Goal: Task Accomplishment & Management: Manage account settings

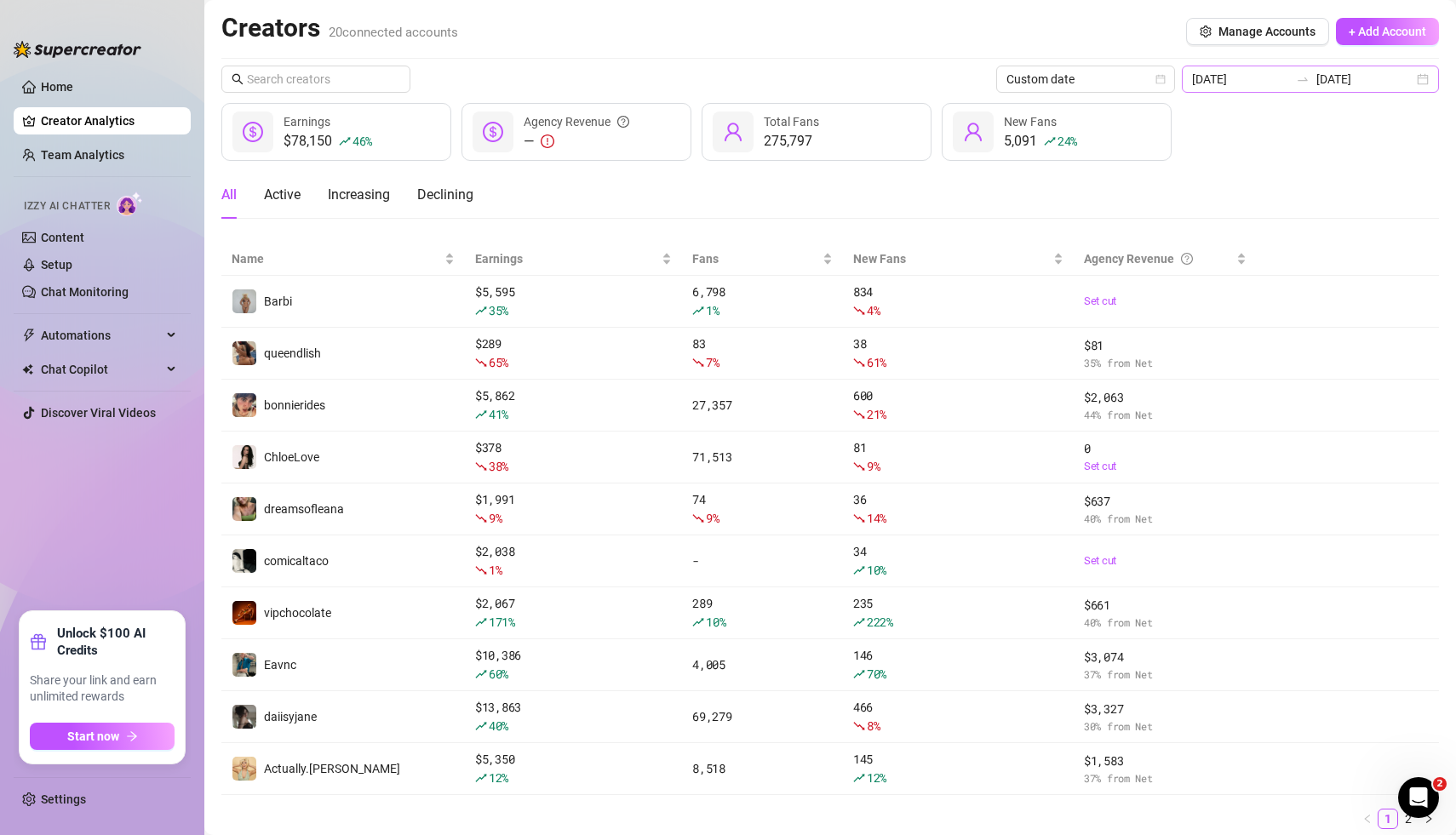
click at [1427, 79] on div "[DATE] [DATE]" at bounding box center [1311, 78] width 257 height 27
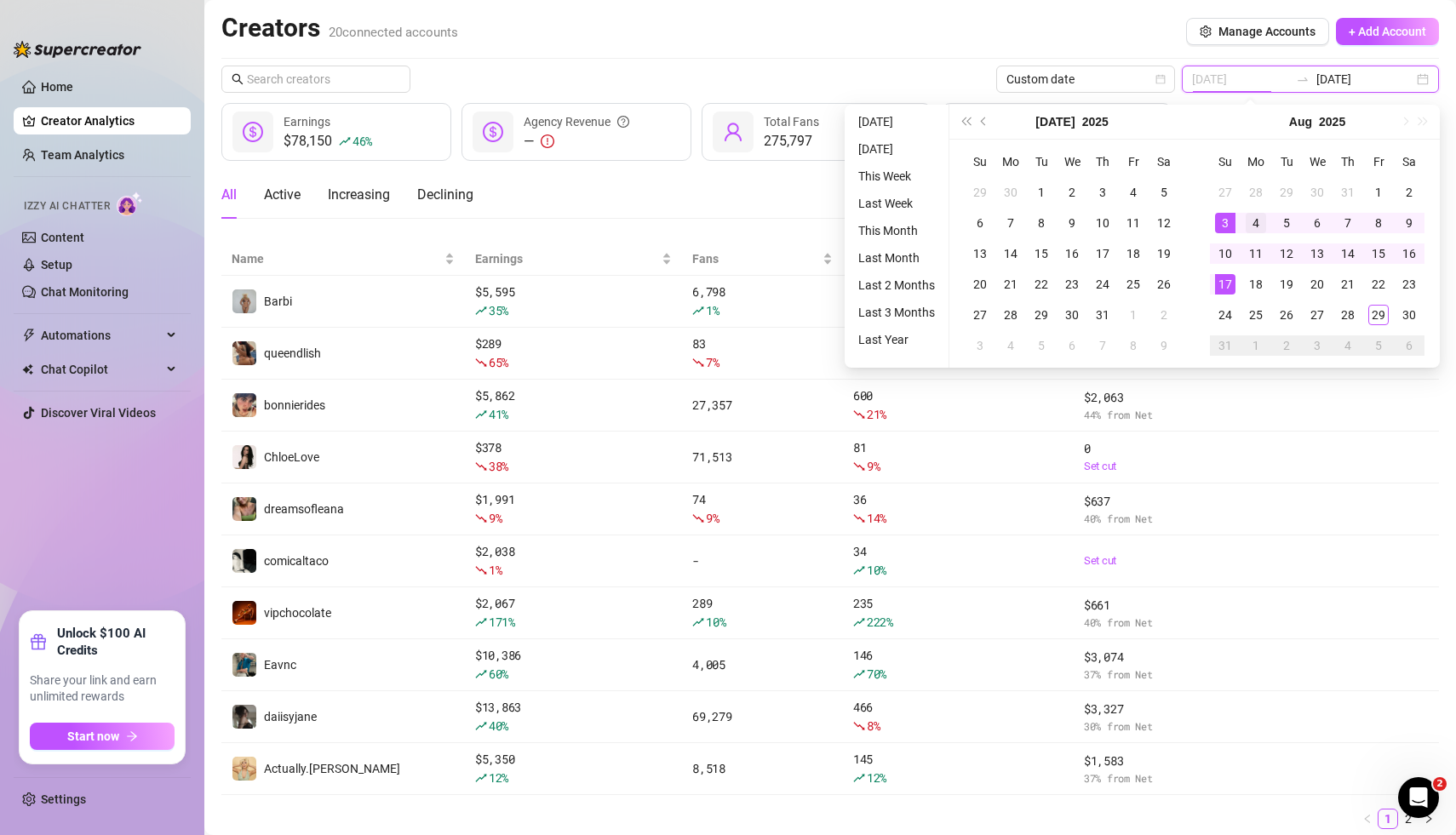
type input "[DATE]"
click at [1259, 223] on div "4" at bounding box center [1256, 223] width 20 height 20
type input "[DATE]"
click at [1379, 315] on div "29" at bounding box center [1379, 316] width 20 height 20
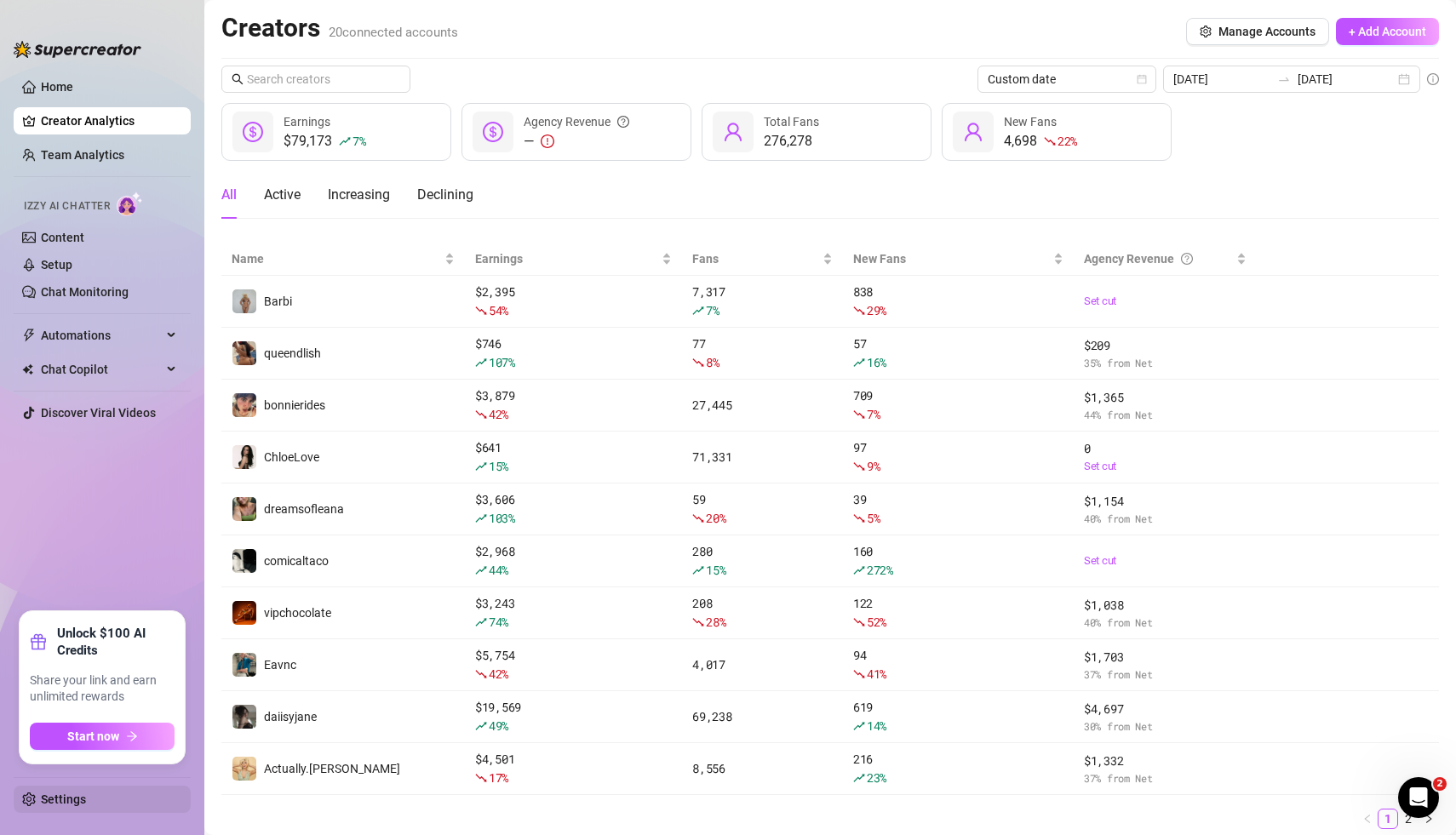
click at [60, 801] on link "Settings" at bounding box center [63, 800] width 45 height 14
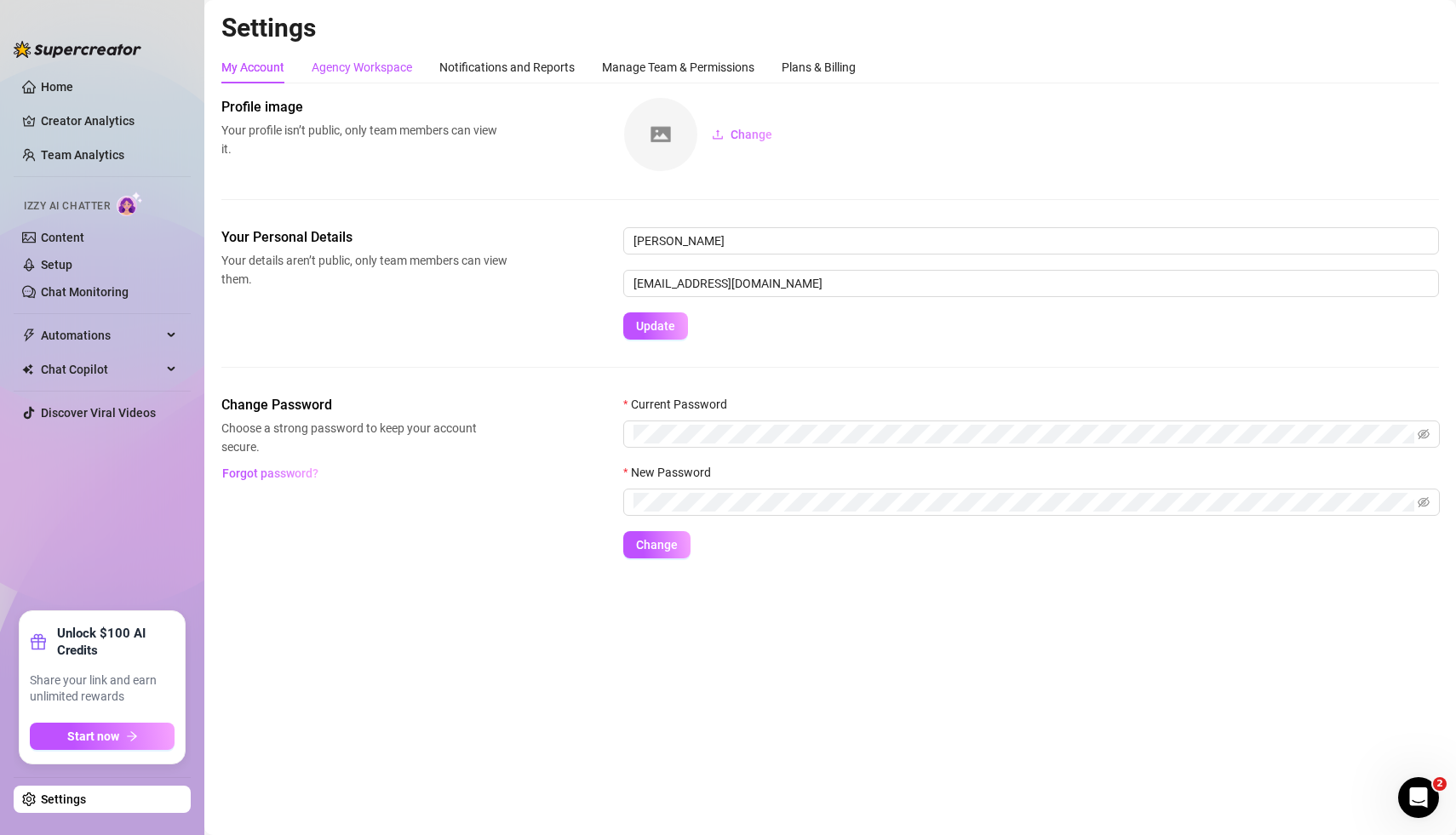
click at [349, 66] on div "Agency Workspace" at bounding box center [362, 67] width 101 height 19
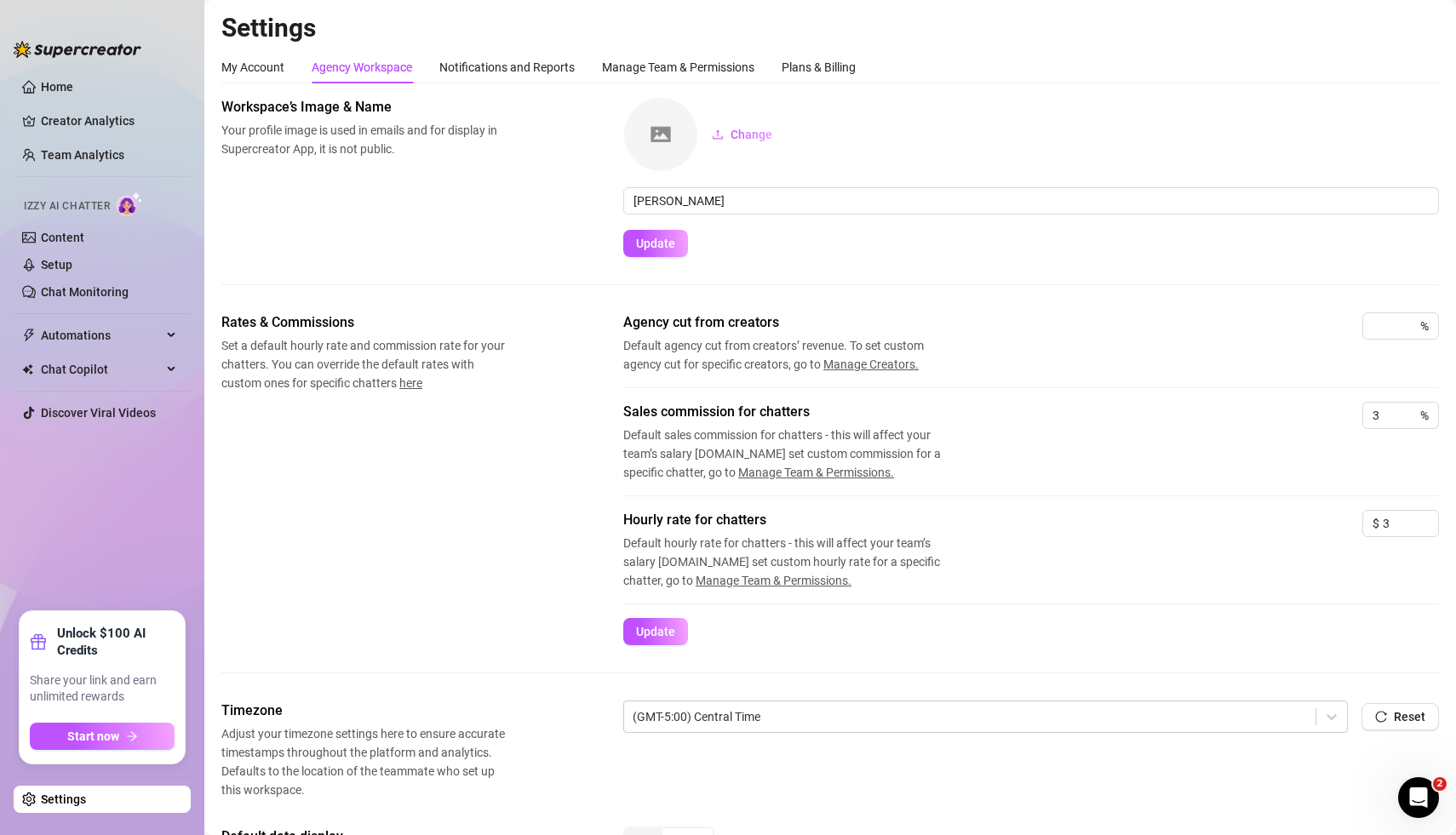
click at [369, 528] on div "Rates & Commissions Set a default hourly rate and commission rate for your chat…" at bounding box center [830, 479] width 1218 height 333
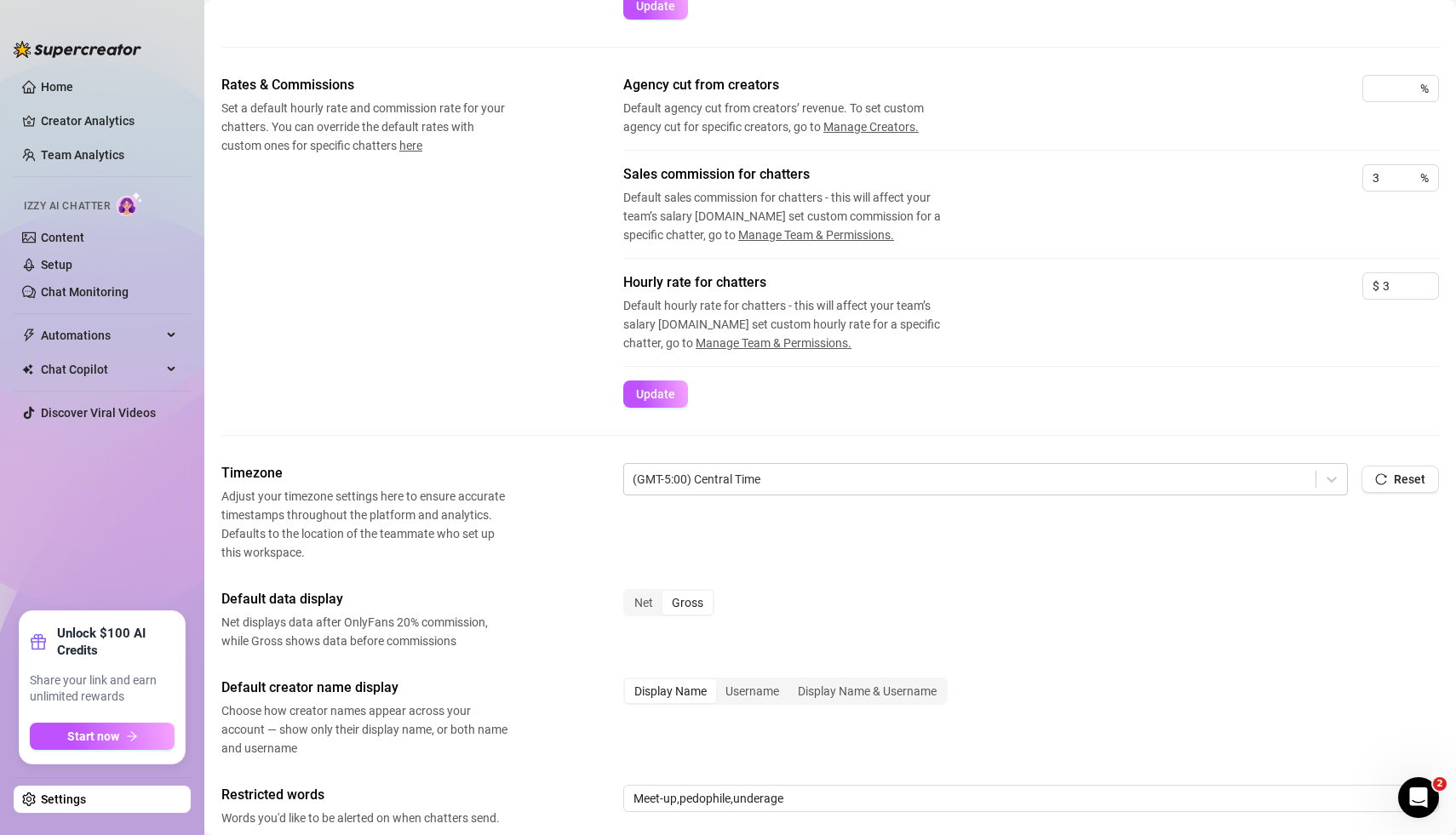
scroll to position [532, 0]
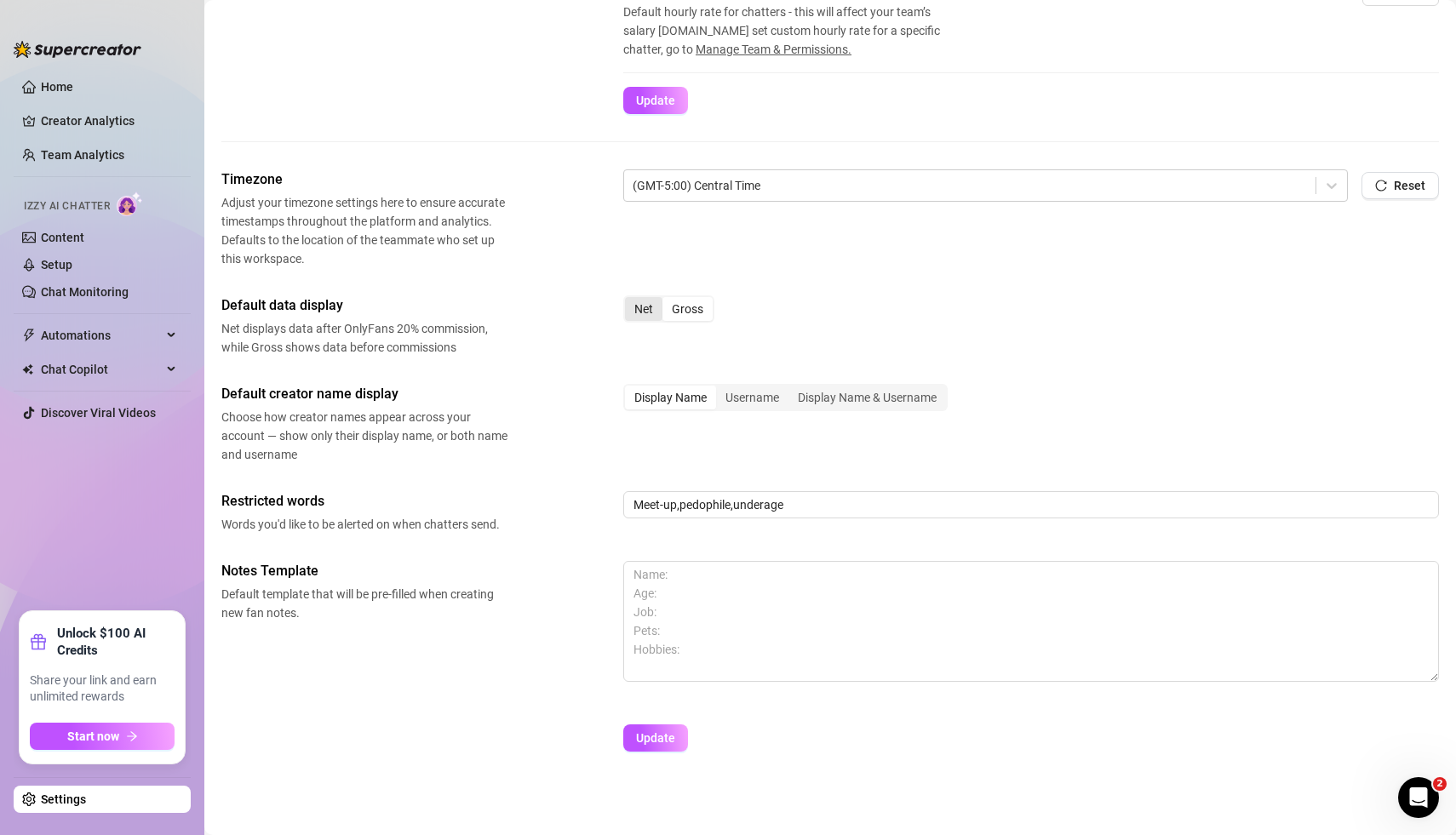
click at [642, 306] on div "Net" at bounding box center [644, 309] width 37 height 24
click at [629, 300] on input "Net" at bounding box center [629, 300] width 0 height 0
click at [664, 745] on button "Update" at bounding box center [656, 738] width 65 height 27
click at [90, 119] on link "Creator Analytics" at bounding box center [109, 120] width 136 height 27
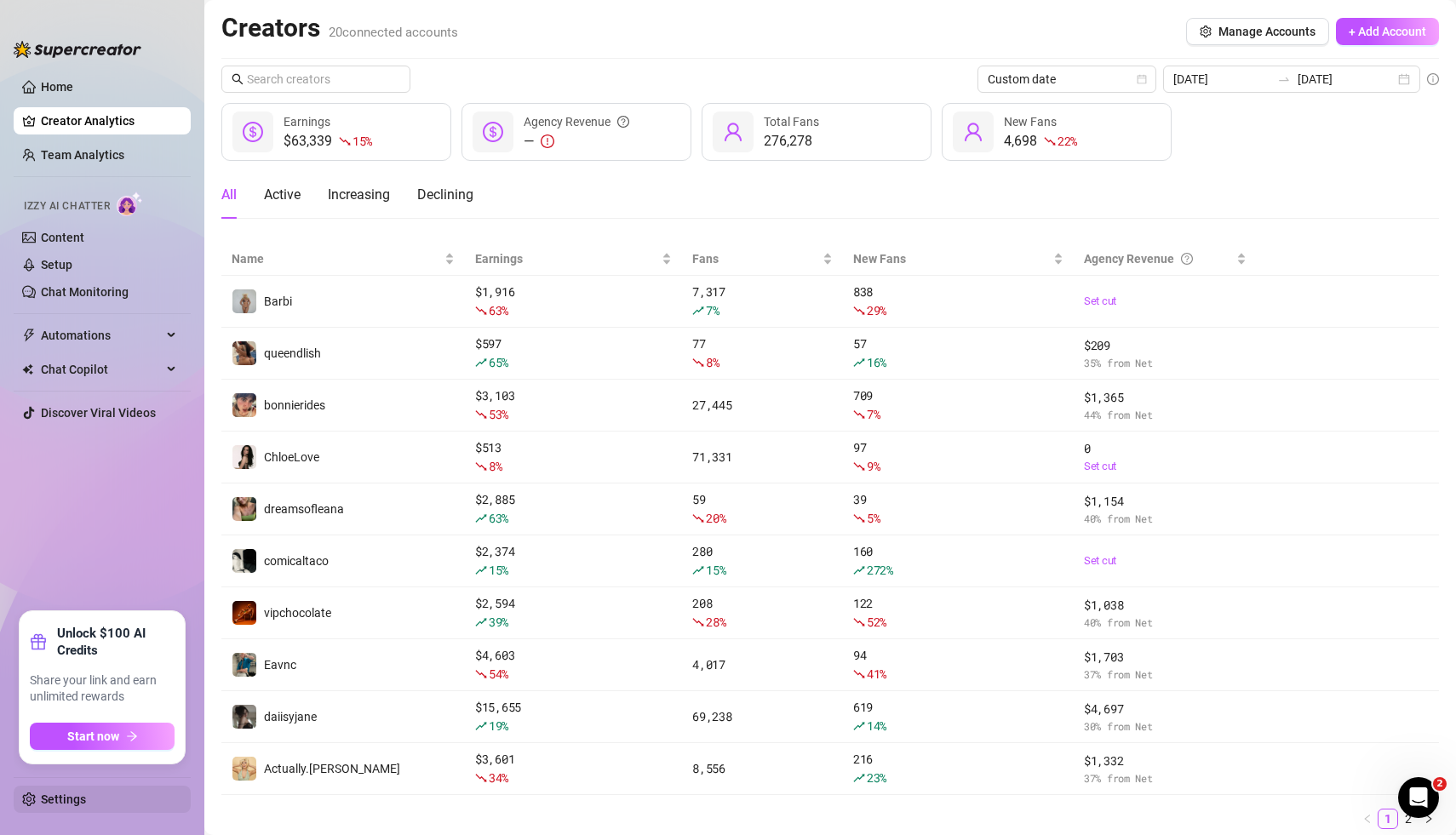
click at [65, 806] on link "Settings" at bounding box center [63, 800] width 45 height 14
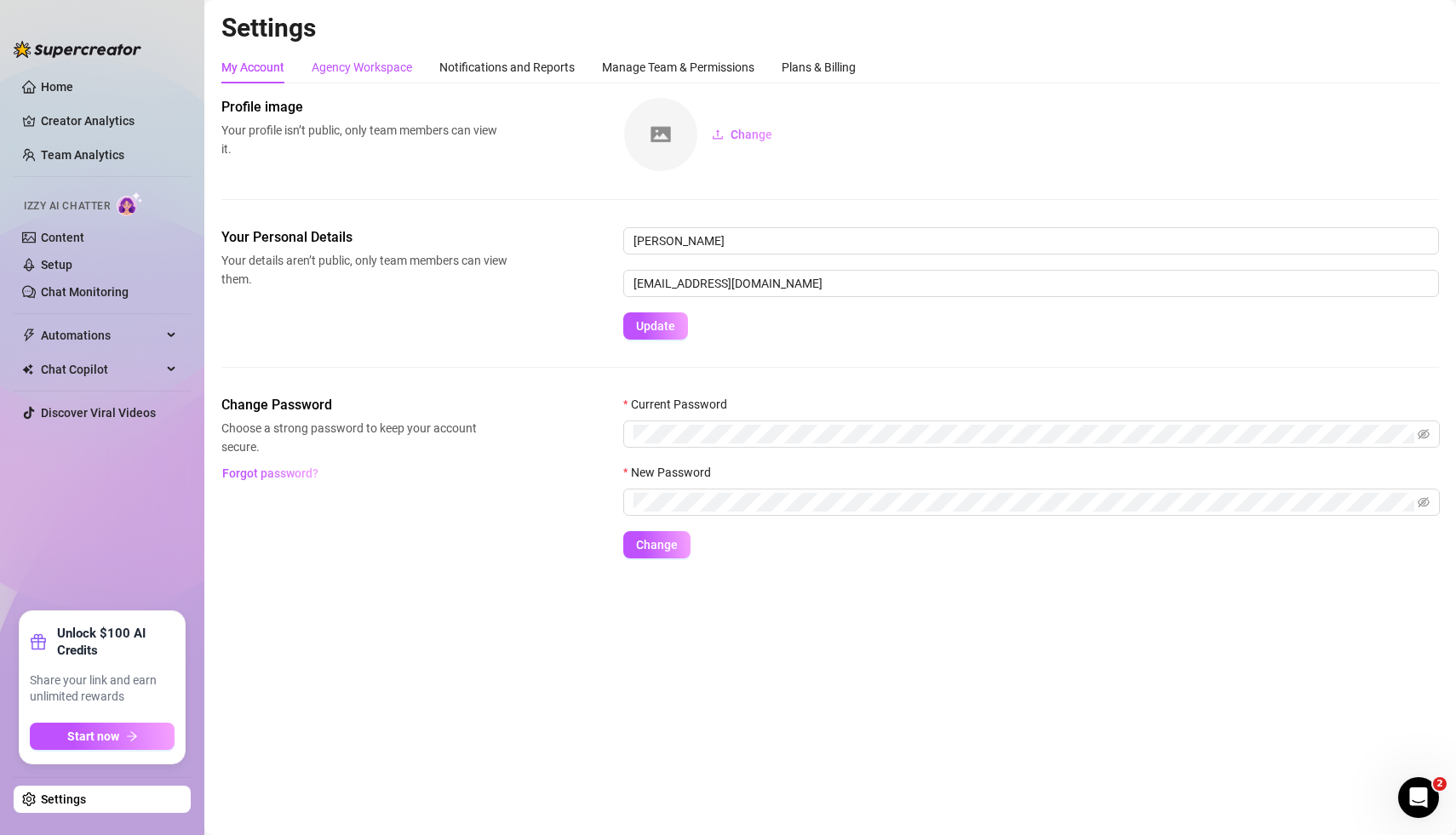
click at [366, 61] on div "Agency Workspace" at bounding box center [362, 67] width 101 height 19
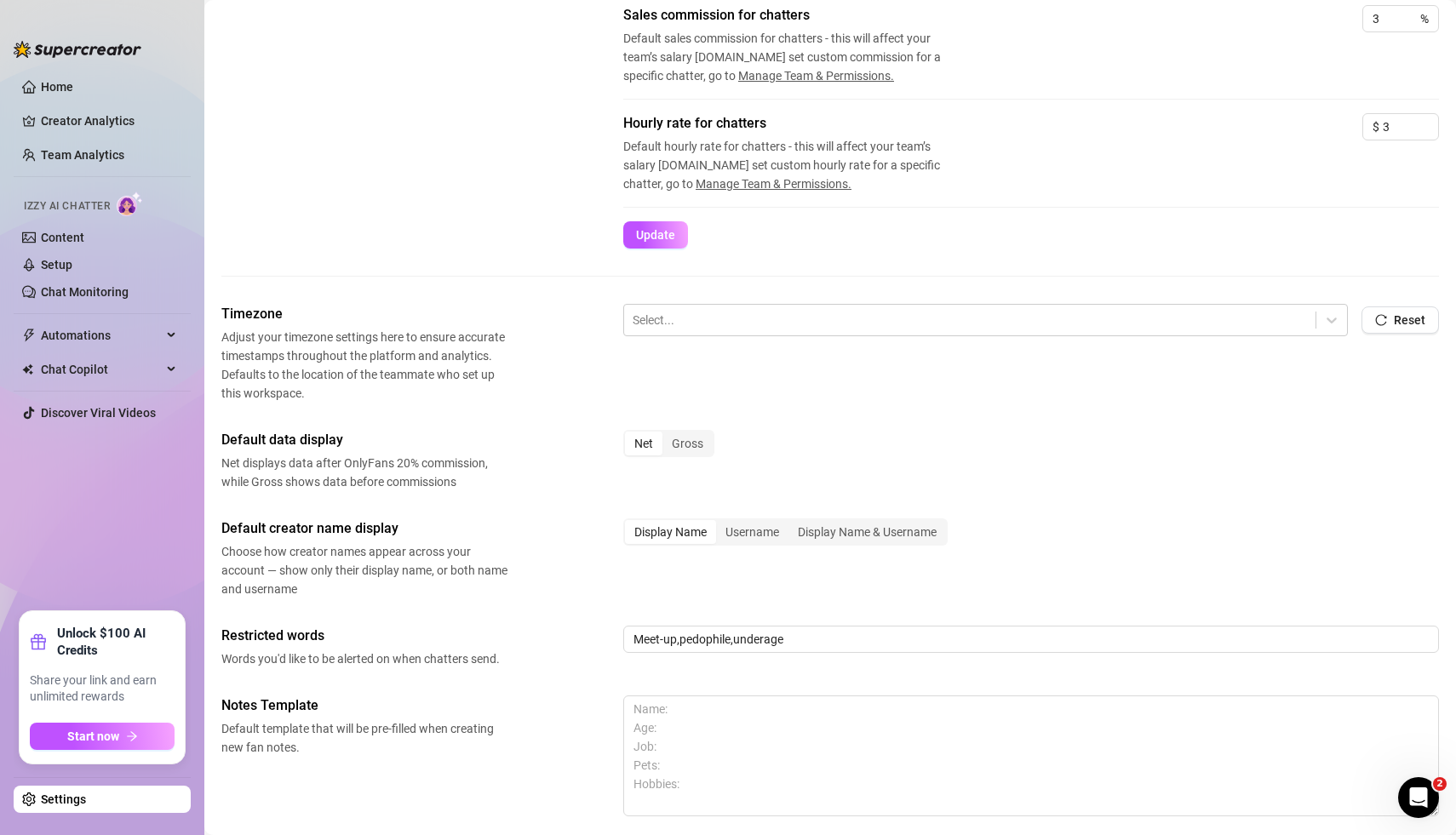
scroll to position [404, 0]
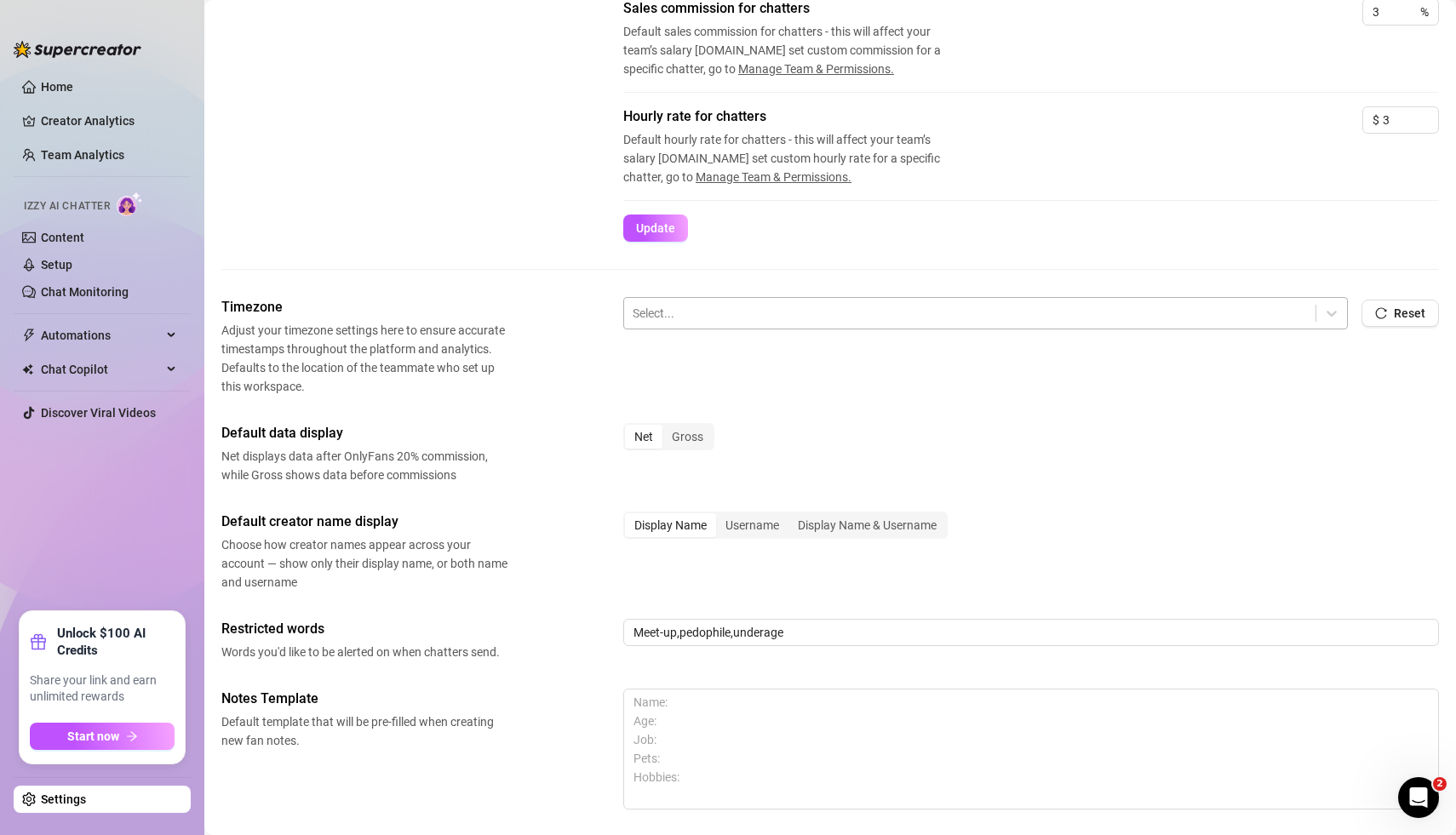
click at [667, 312] on div at bounding box center [970, 314] width 675 height 22
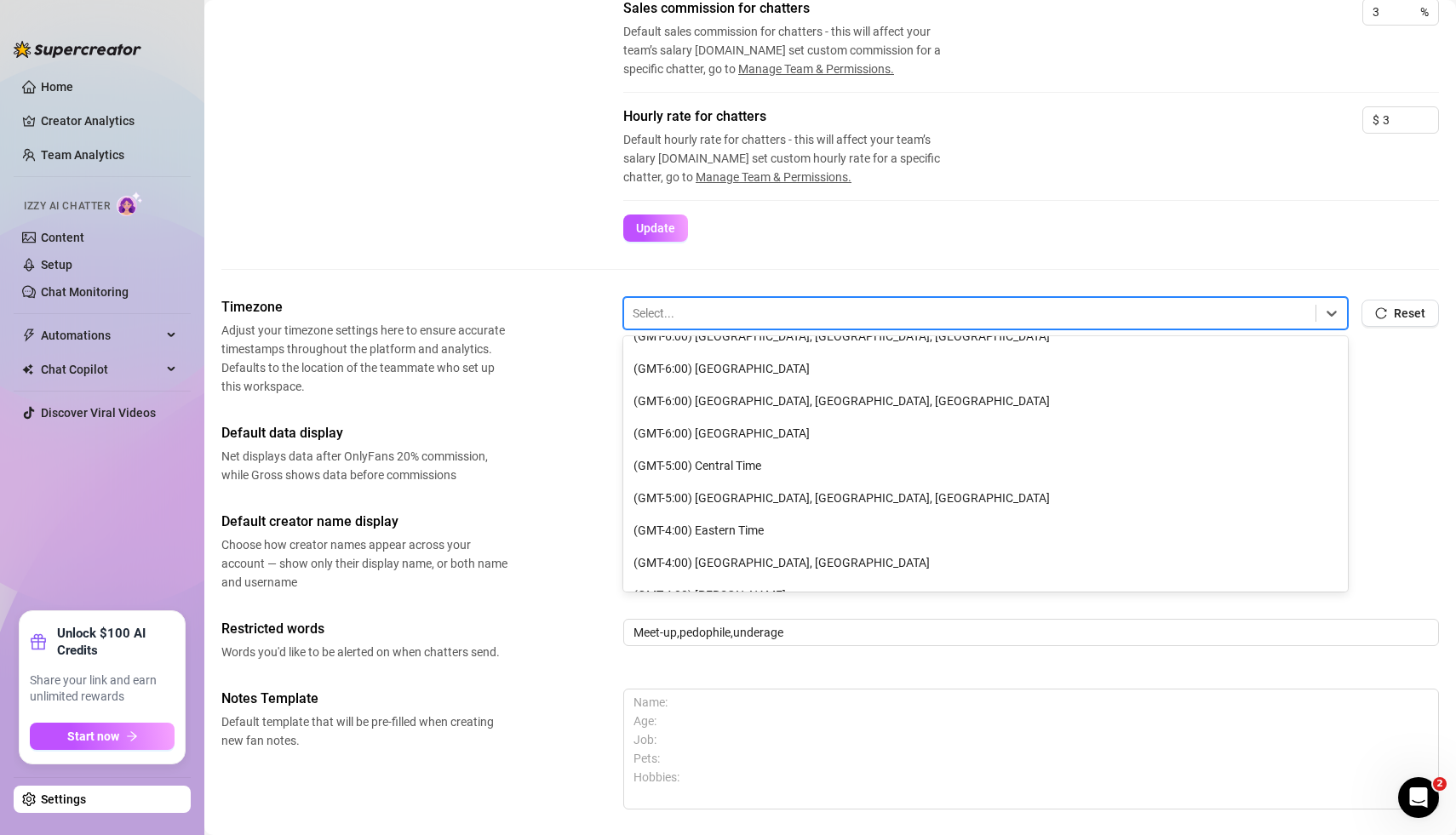
scroll to position [295, 0]
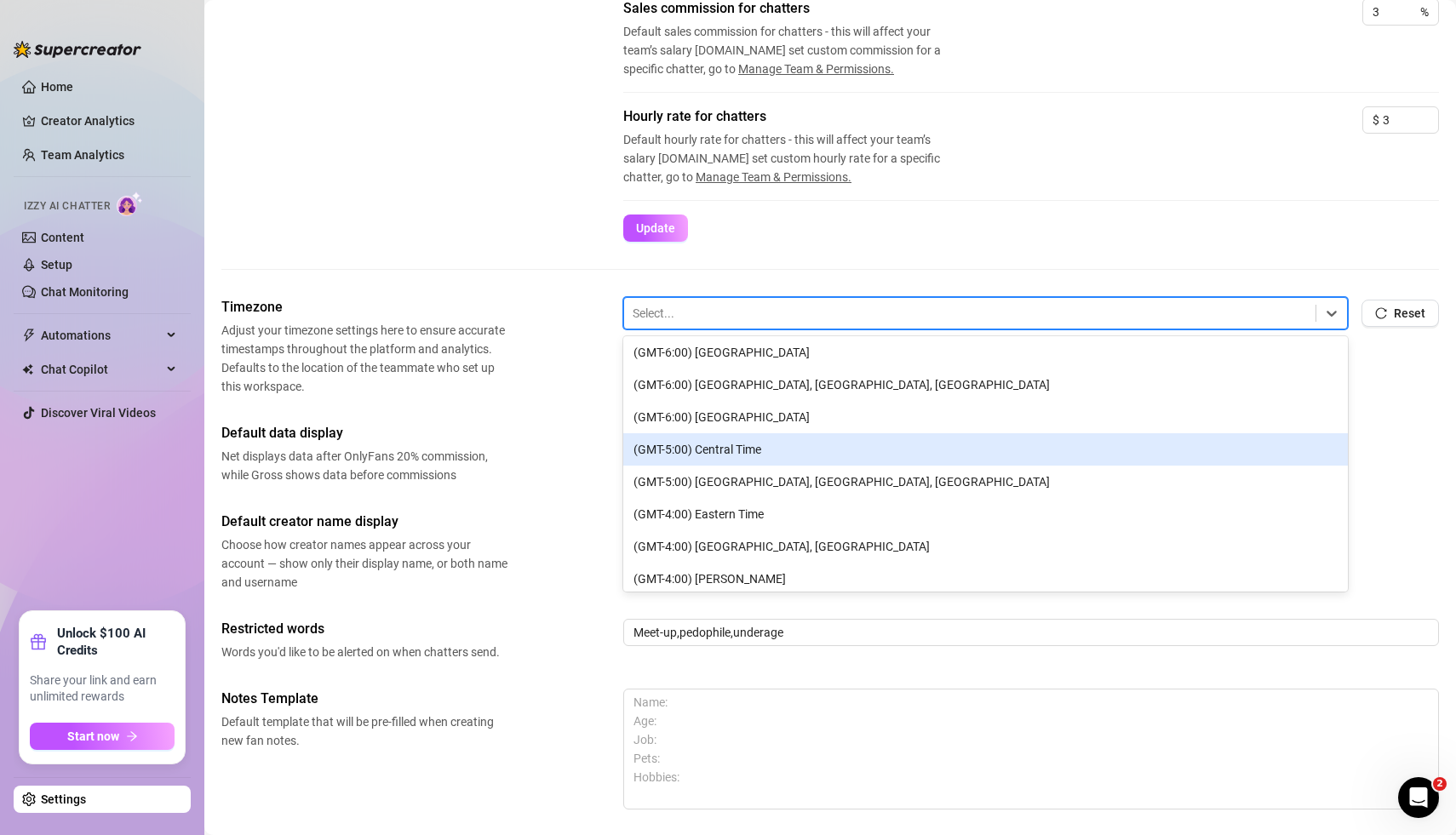
click at [741, 450] on div "(GMT-5:00) Central Time" at bounding box center [986, 450] width 725 height 33
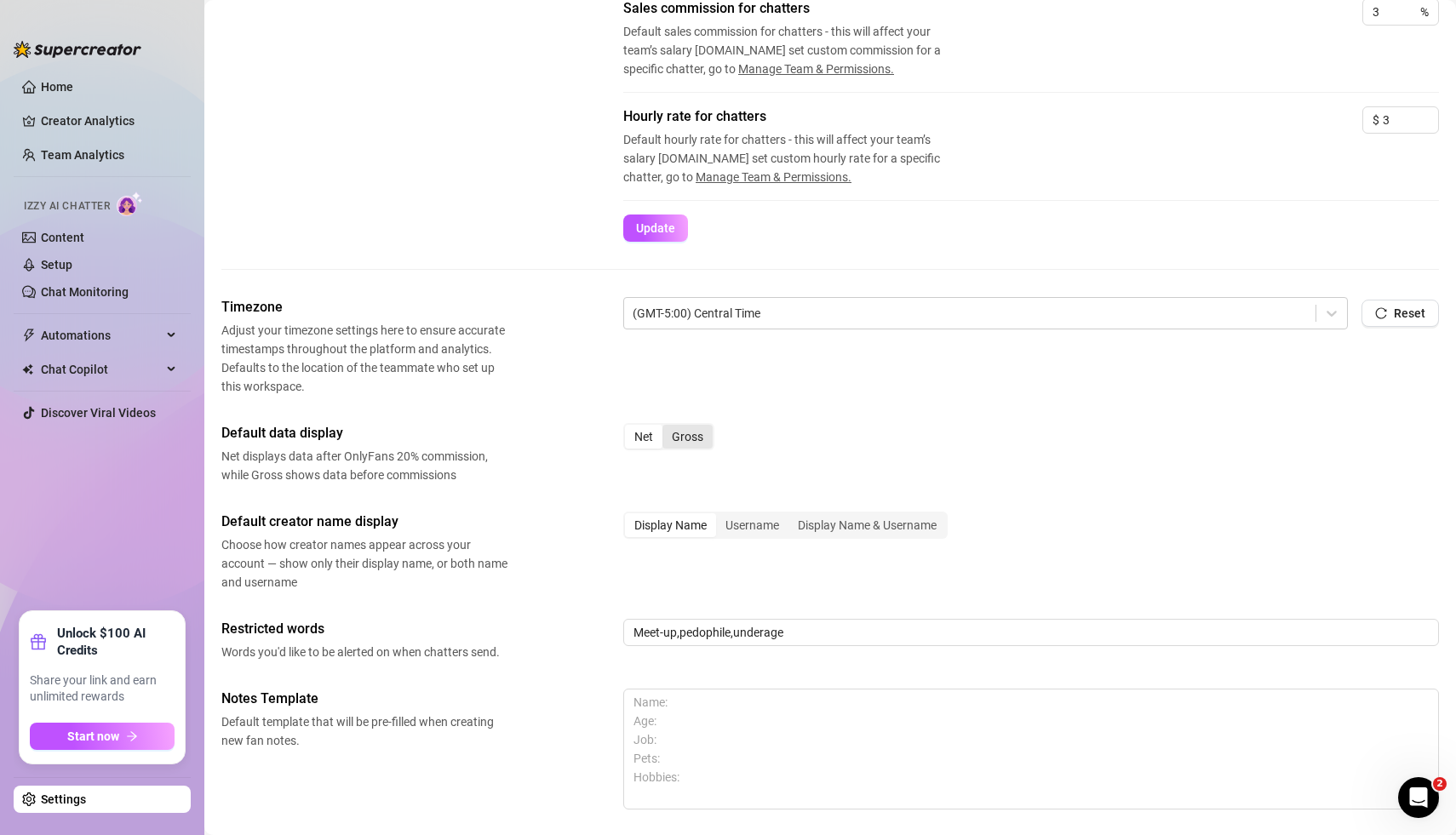
click at [695, 438] on div "Gross" at bounding box center [688, 438] width 50 height 24
click at [667, 427] on input "Gross" at bounding box center [667, 427] width 0 height 0
click at [573, 475] on div "Default data display Net displays data after OnlyFans 20% commission, while Gro…" at bounding box center [830, 454] width 1218 height 61
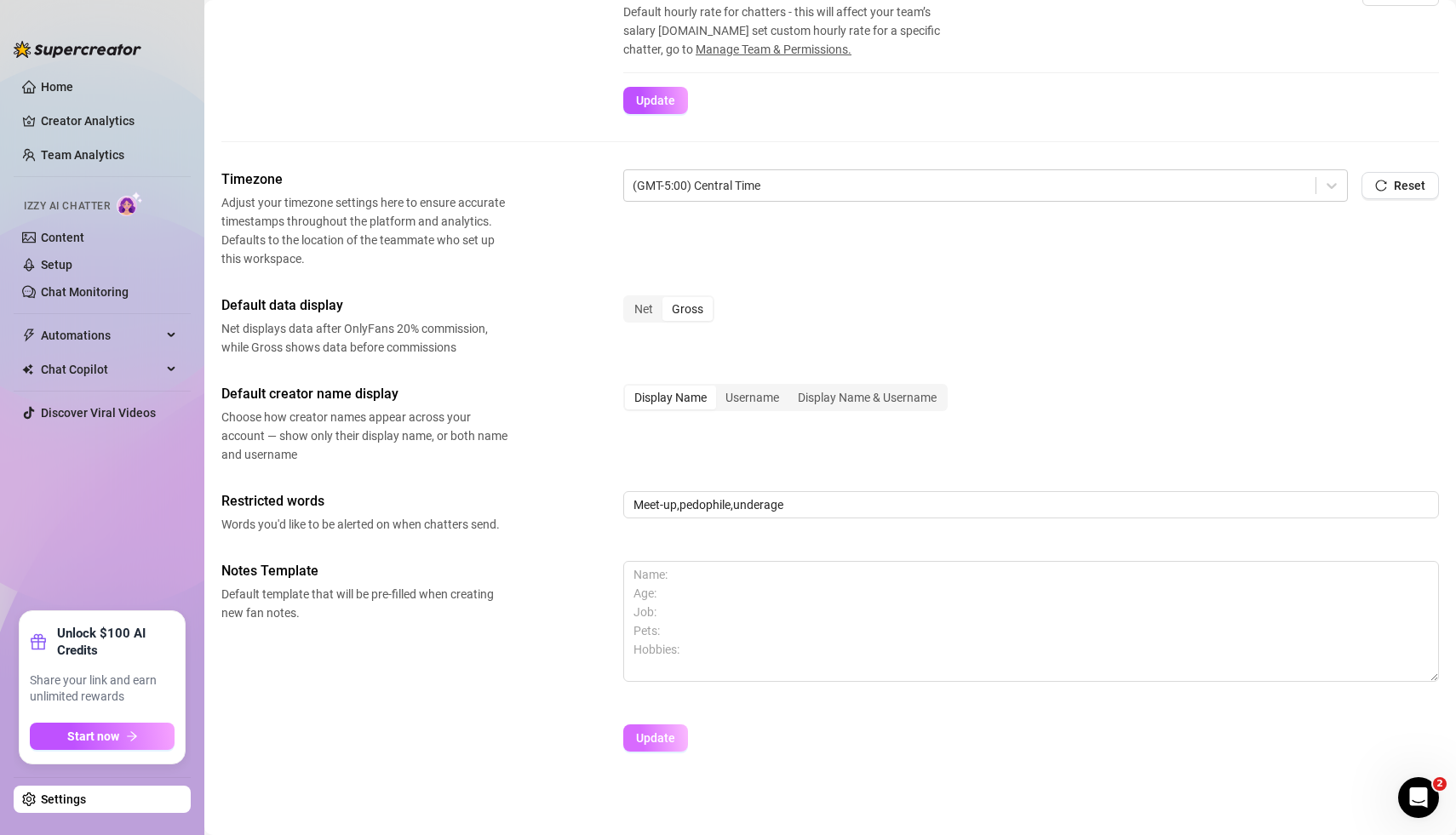
click at [660, 737] on span "Update" at bounding box center [655, 738] width 39 height 14
click at [655, 739] on span "Update" at bounding box center [655, 738] width 39 height 14
click at [458, 725] on div at bounding box center [364, 727] width 286 height 4
click at [645, 307] on div "Net" at bounding box center [644, 309] width 37 height 24
click at [629, 300] on input "Net" at bounding box center [629, 300] width 0 height 0
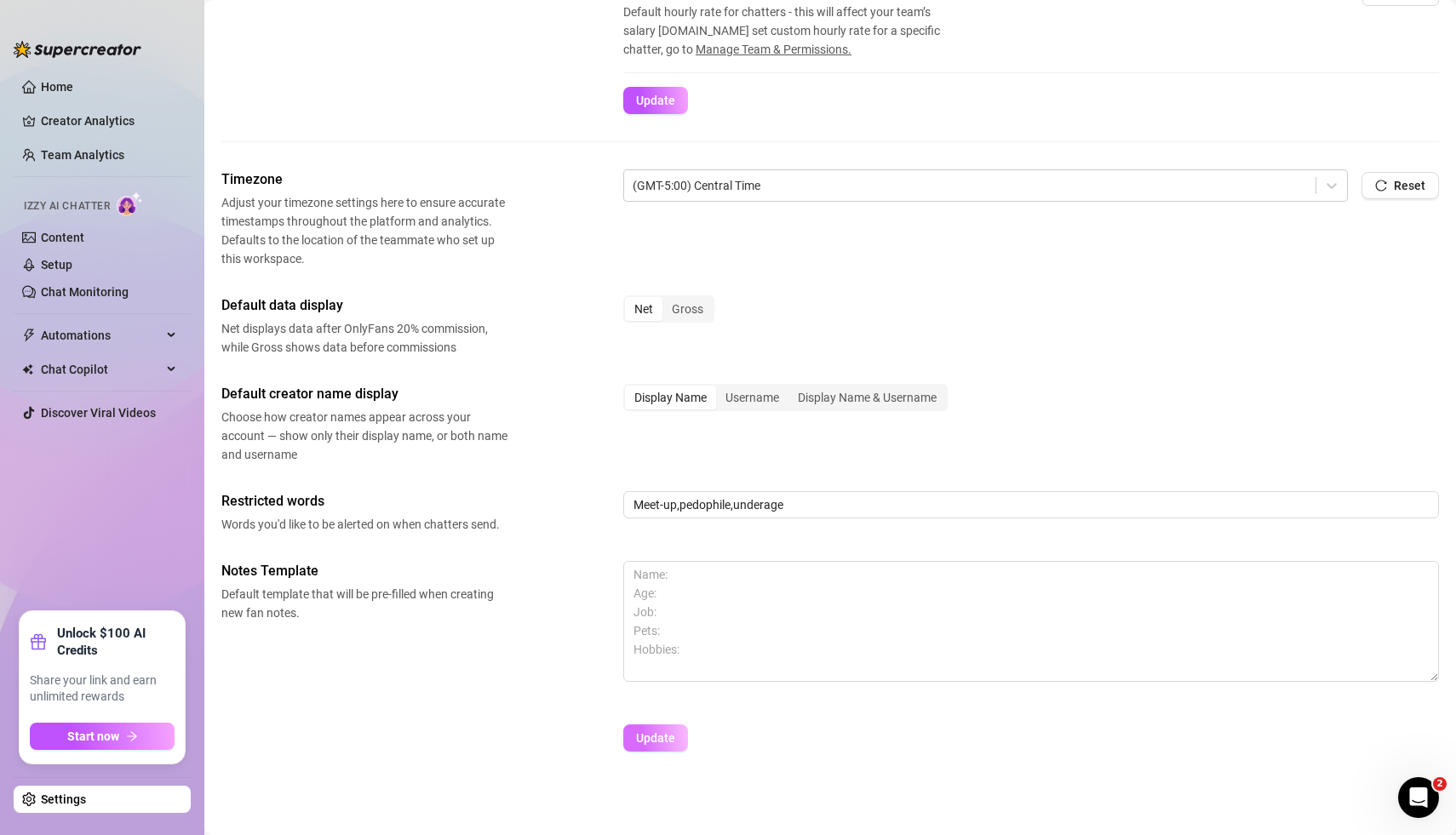
click at [662, 735] on span "Update" at bounding box center [655, 738] width 39 height 14
click at [71, 125] on link "Creator Analytics" at bounding box center [109, 120] width 136 height 27
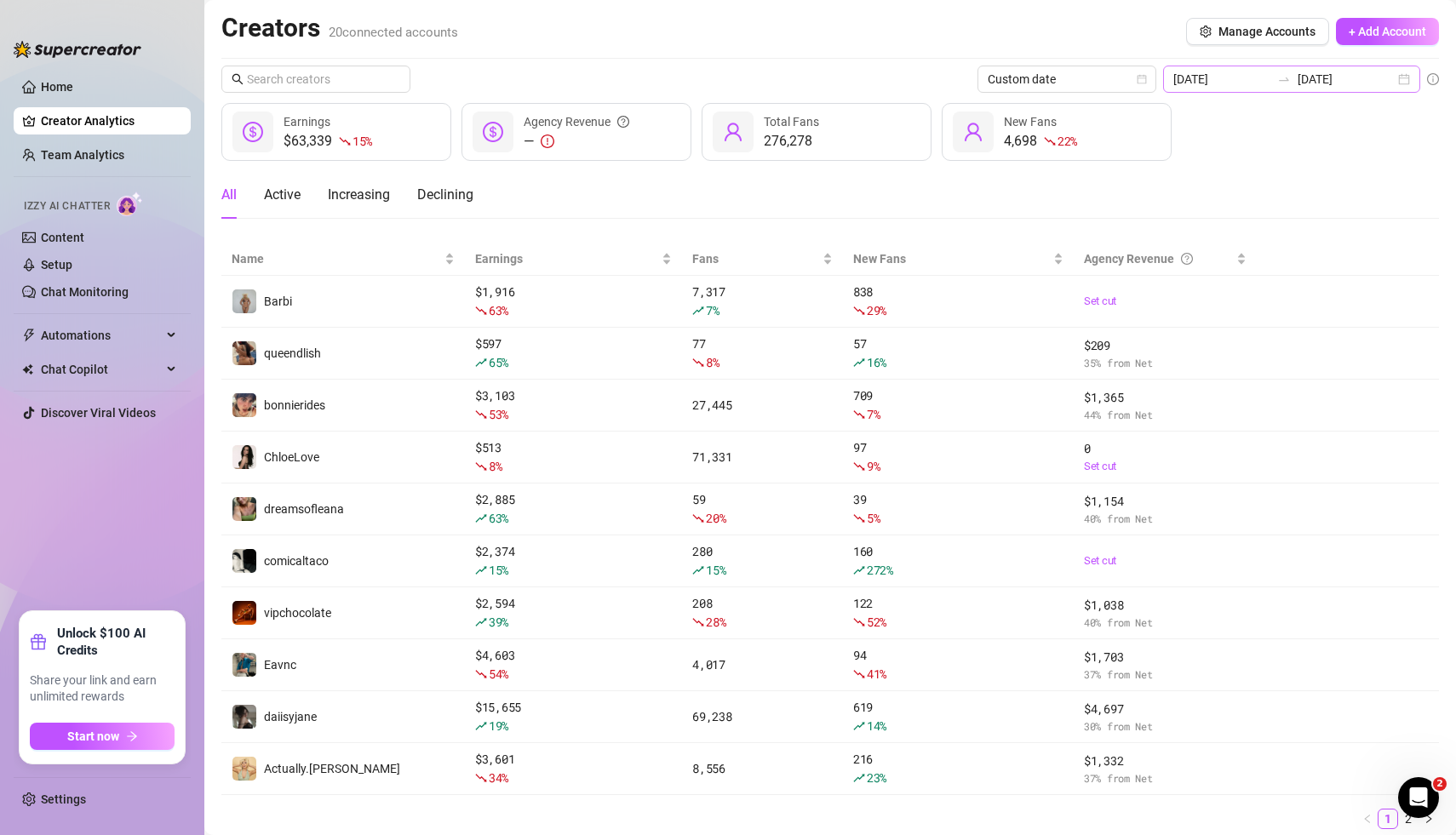
click at [1404, 79] on div "[DATE] [DATE]" at bounding box center [1292, 78] width 257 height 27
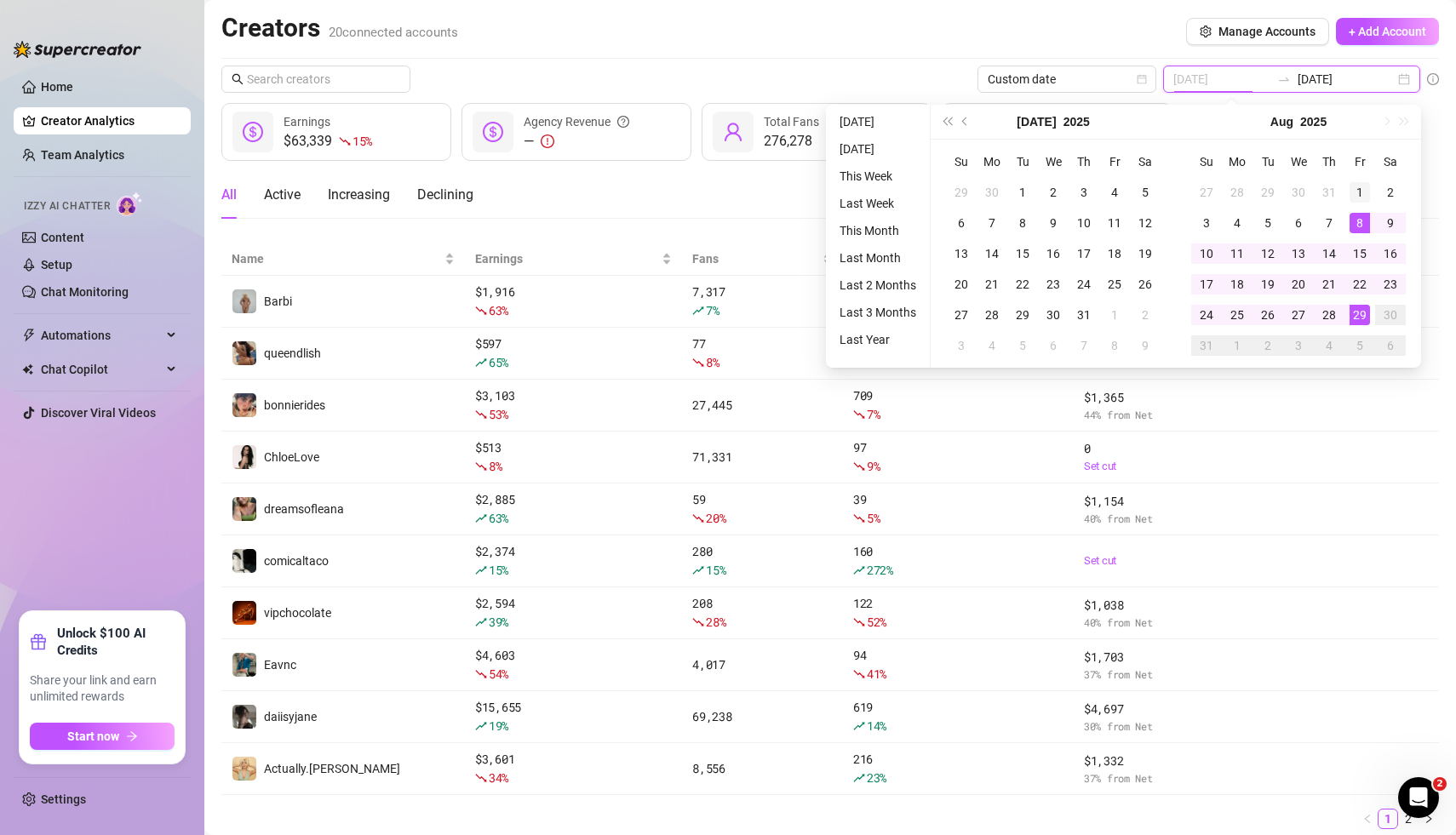
type input "[DATE]"
click at [1359, 190] on div "1" at bounding box center [1360, 193] width 20 height 20
type input "[DATE]"
click at [1356, 316] on div "29" at bounding box center [1360, 316] width 20 height 20
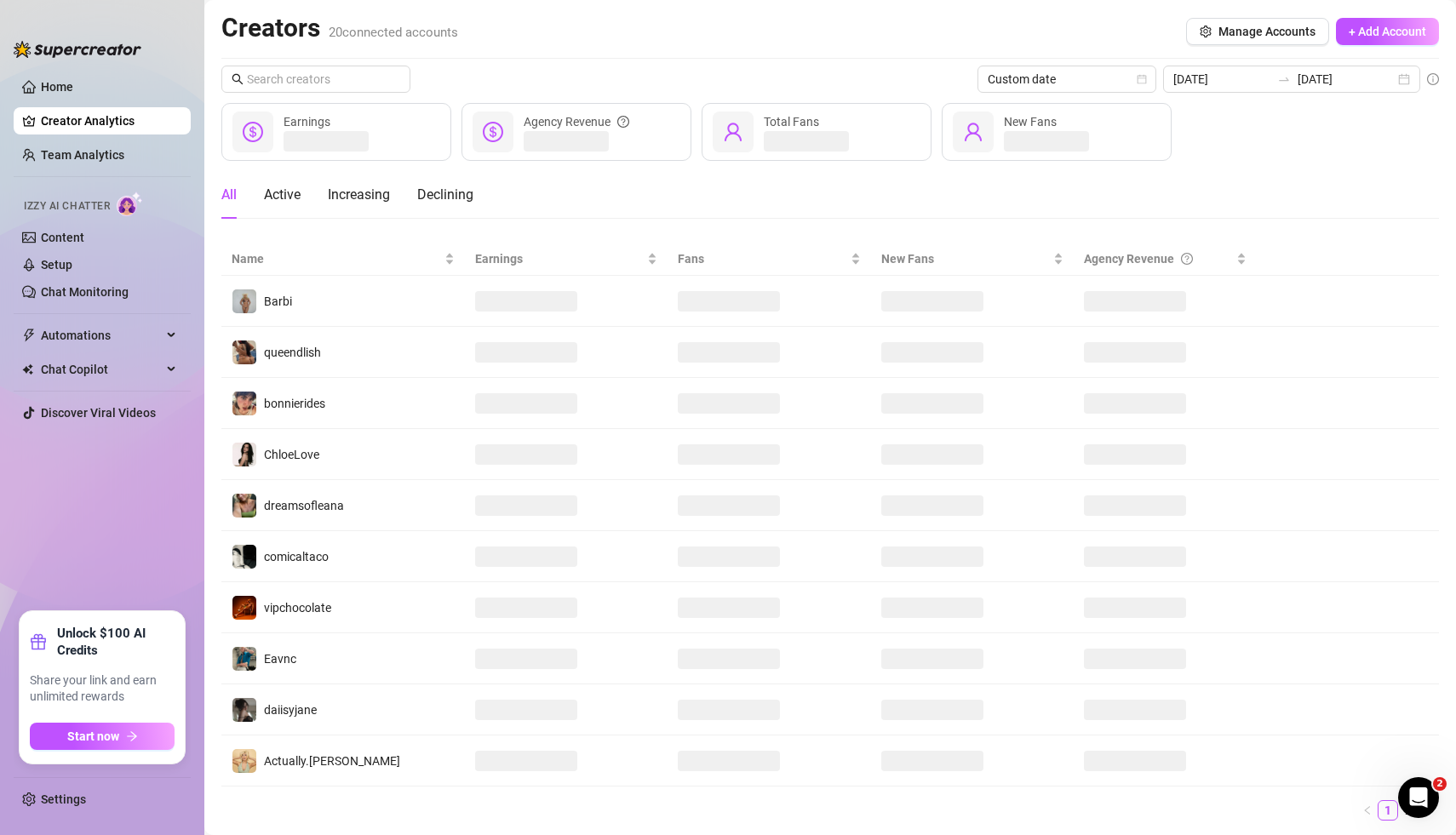
click at [850, 47] on div "Creators 20 connected accounts Manage Accounts + Add Account" at bounding box center [830, 32] width 1218 height 39
